Goal: Information Seeking & Learning: Learn about a topic

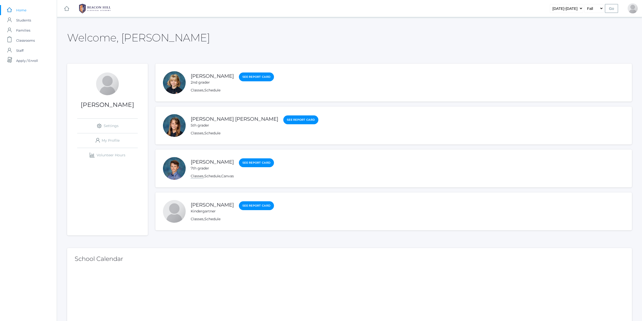
click at [202, 176] on link "Classes" at bounding box center [197, 175] width 13 height 5
click at [227, 175] on link "Canvas" at bounding box center [227, 175] width 13 height 5
click at [201, 130] on div "Classes , Schedule" at bounding box center [255, 132] width 128 height 5
click at [196, 134] on link "Classes" at bounding box center [197, 133] width 13 height 5
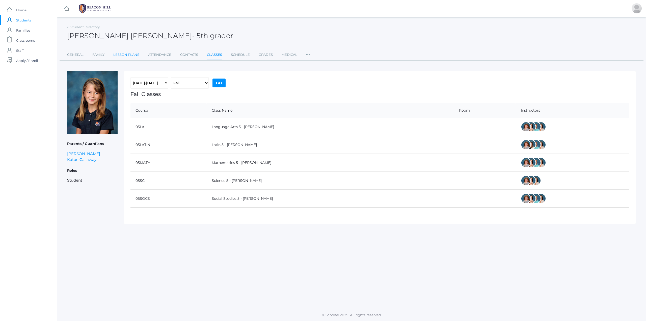
click at [117, 52] on link "Lesson Plans" at bounding box center [126, 55] width 26 height 10
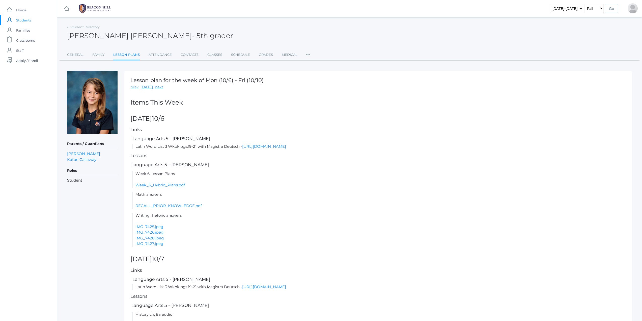
click at [134, 85] on link "prev" at bounding box center [134, 87] width 8 height 6
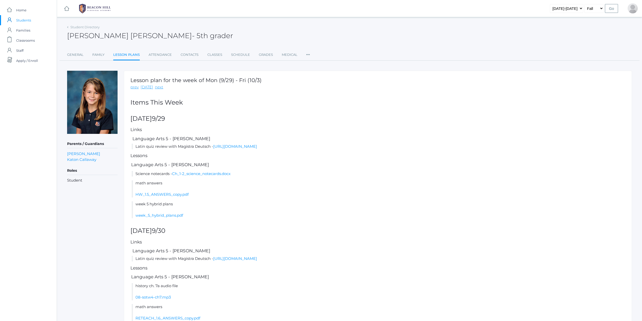
click at [134, 85] on link "prev" at bounding box center [134, 87] width 8 height 6
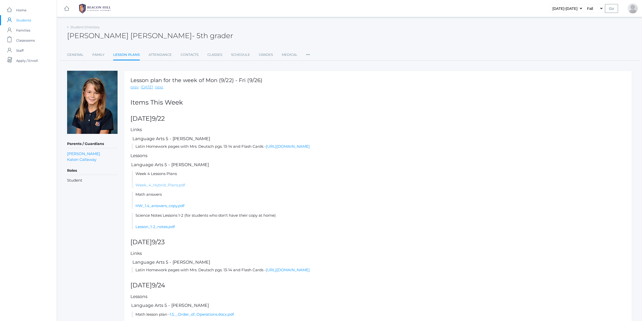
click at [163, 184] on link "Week_4_Hybrid_Plans.pdf" at bounding box center [160, 184] width 50 height 5
